Goal: Task Accomplishment & Management: Manage account settings

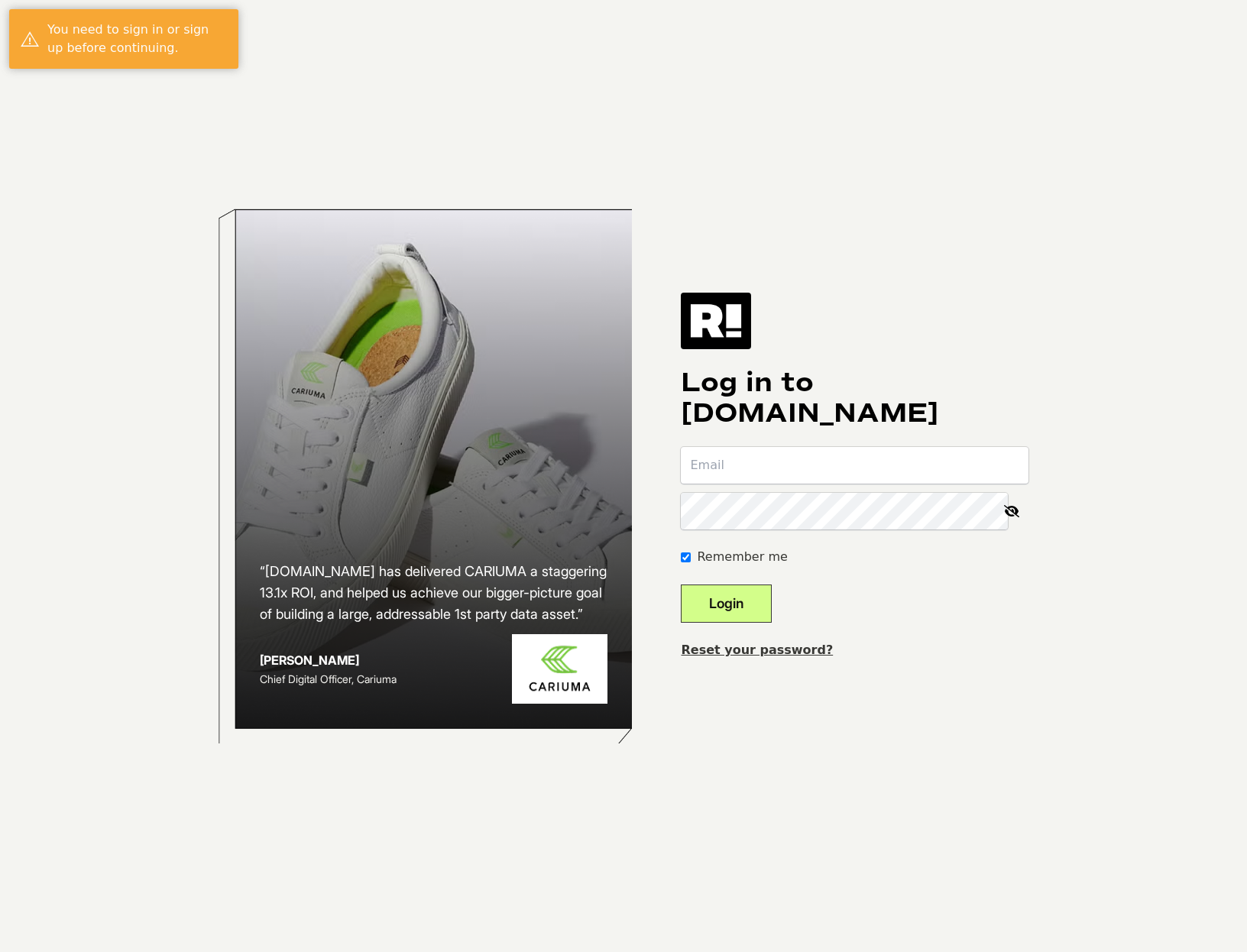
click at [737, 466] on input "email" at bounding box center [854, 465] width 348 height 36
type input "[EMAIL_ADDRESS][DOMAIN_NAME]"
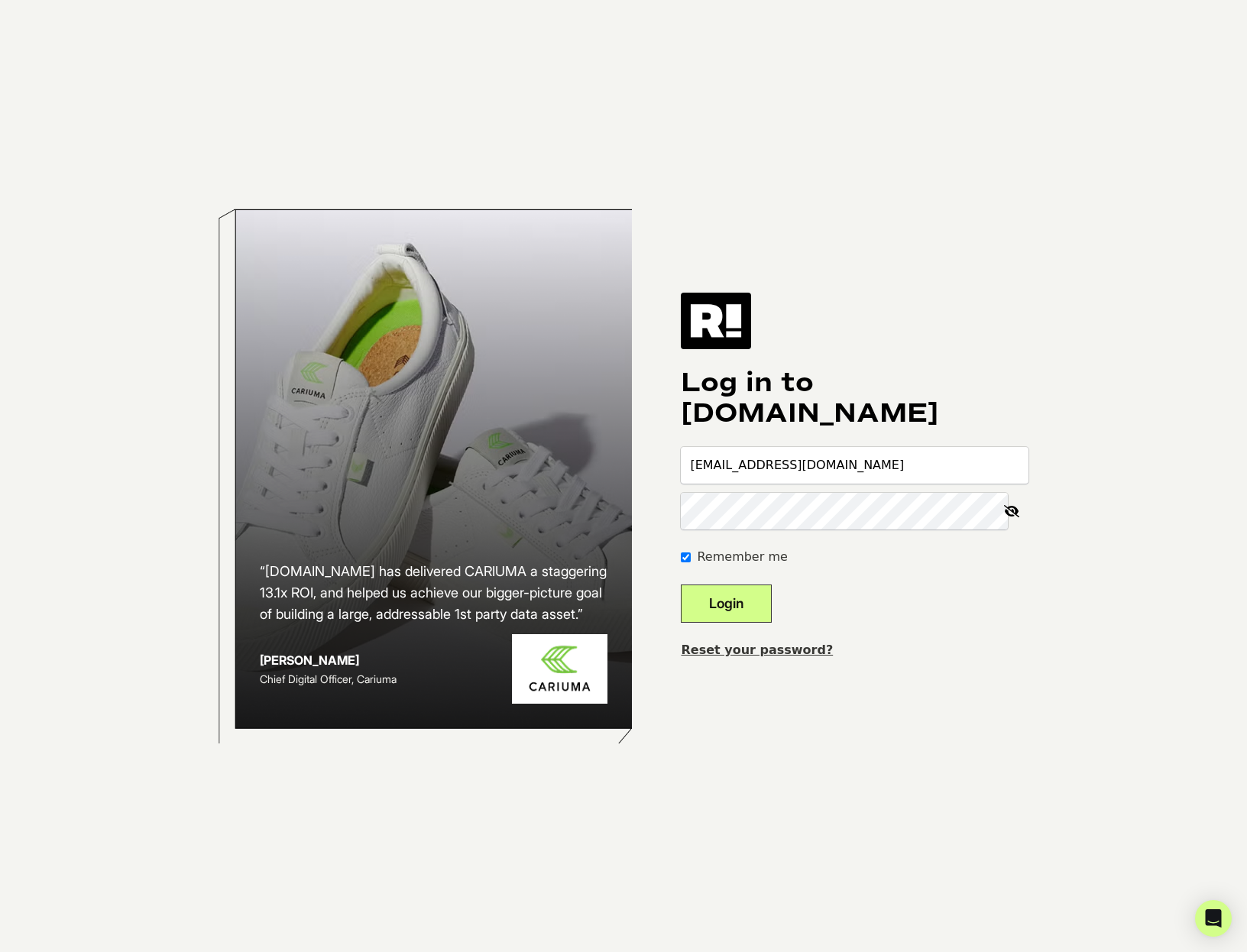
click at [735, 651] on link "Reset your password?" at bounding box center [756, 650] width 152 height 14
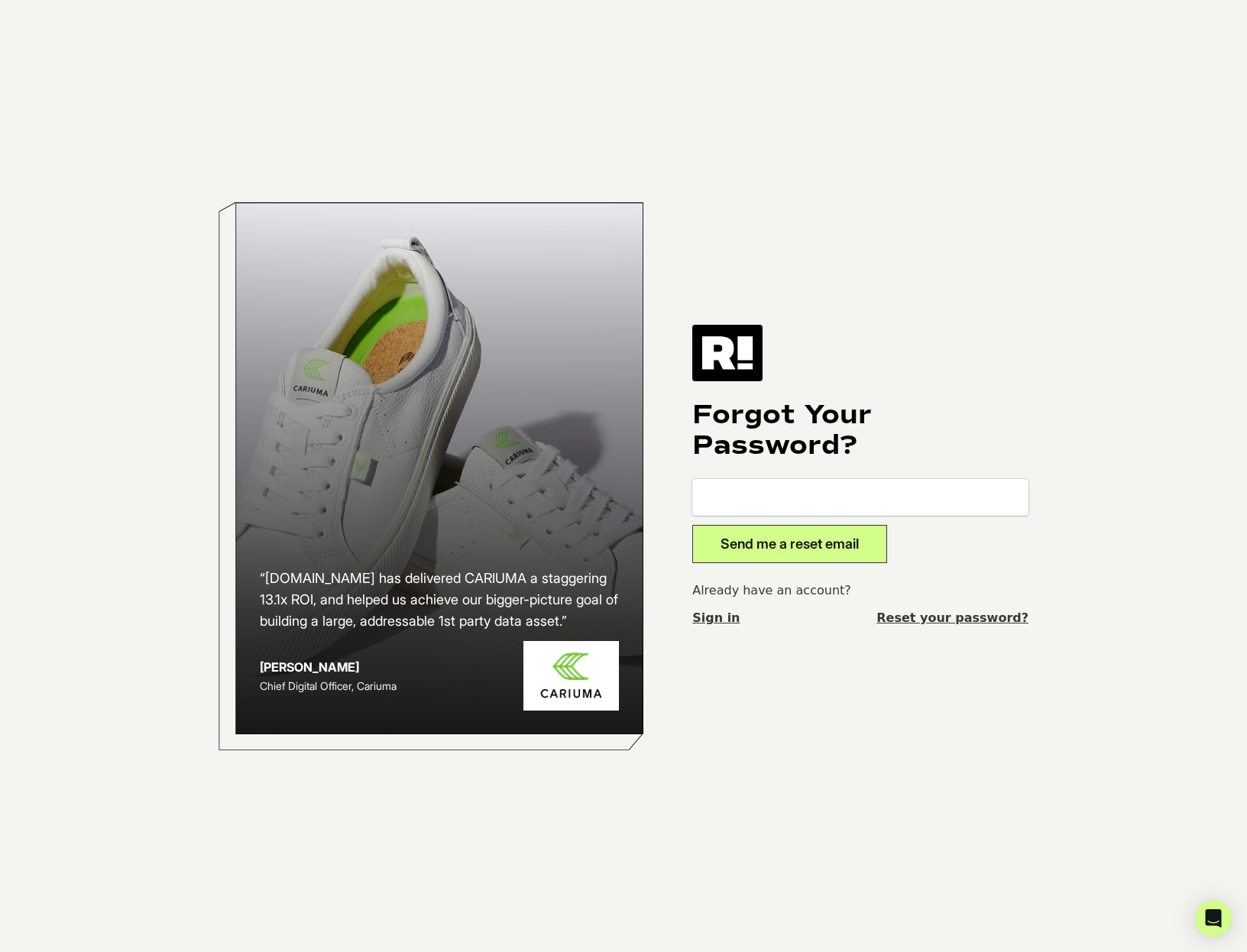
click at [745, 501] on input "email" at bounding box center [860, 497] width 336 height 36
type input "[EMAIL_ADDRESS][DOMAIN_NAME]"
click at [741, 548] on button "Send me a reset email" at bounding box center [789, 544] width 195 height 38
